Goal: Transaction & Acquisition: Purchase product/service

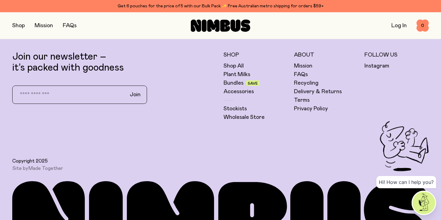
scroll to position [1558, 0]
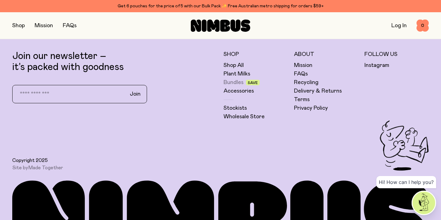
click at [230, 79] on link "Bundles" at bounding box center [234, 82] width 20 height 7
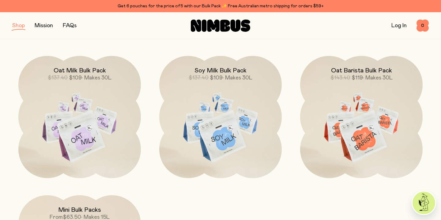
scroll to position [212, 0]
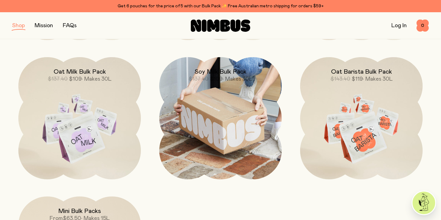
click at [205, 143] on img at bounding box center [220, 118] width 122 height 122
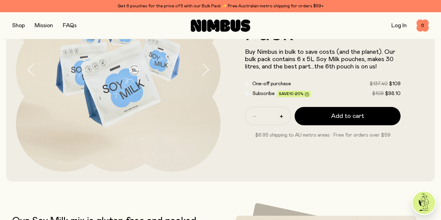
scroll to position [63, 0]
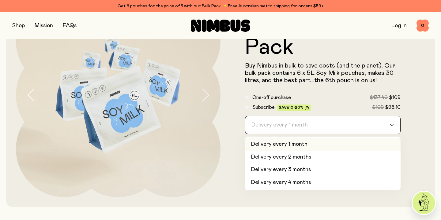
click at [284, 125] on div "Delivery every 1 month" at bounding box center [317, 125] width 144 height 18
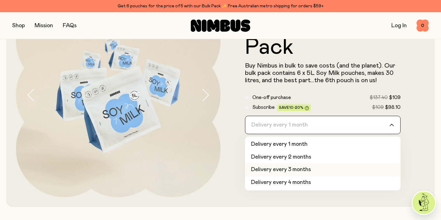
click at [272, 171] on li "Delivery every 3 months" at bounding box center [323, 170] width 156 height 13
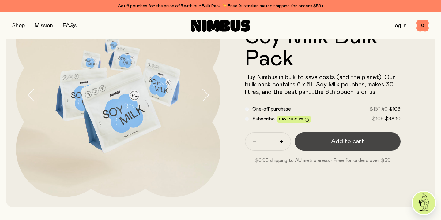
click at [320, 140] on button "Add to cart" at bounding box center [348, 142] width 106 height 18
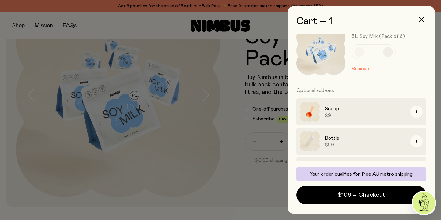
scroll to position [38, 0]
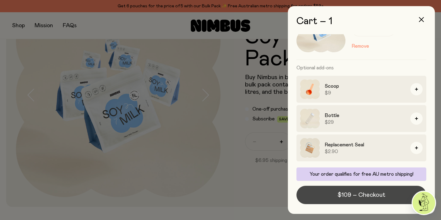
click at [337, 195] on span "$109 – Checkout" at bounding box center [361, 195] width 48 height 9
